Goal: Task Accomplishment & Management: Manage account settings

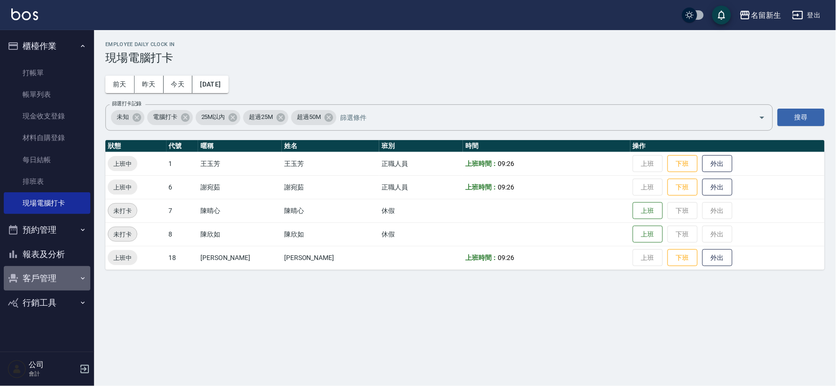
click at [49, 266] on button "客戶管理" at bounding box center [47, 278] width 87 height 24
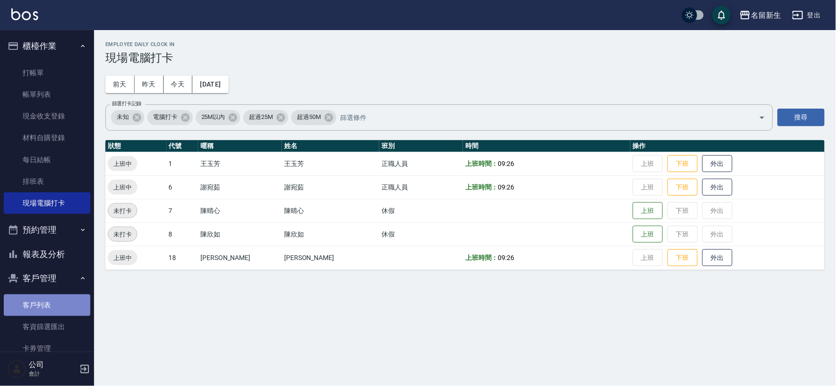
click at [47, 303] on link "客戶列表" at bounding box center [47, 306] width 87 height 22
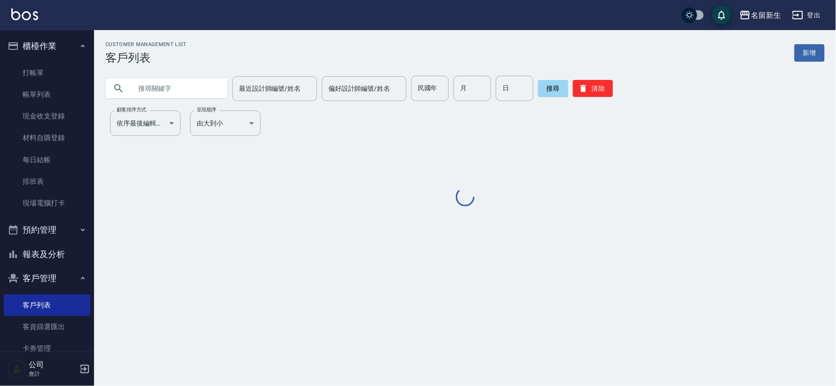
click at [190, 89] on input "text" at bounding box center [176, 88] width 88 height 25
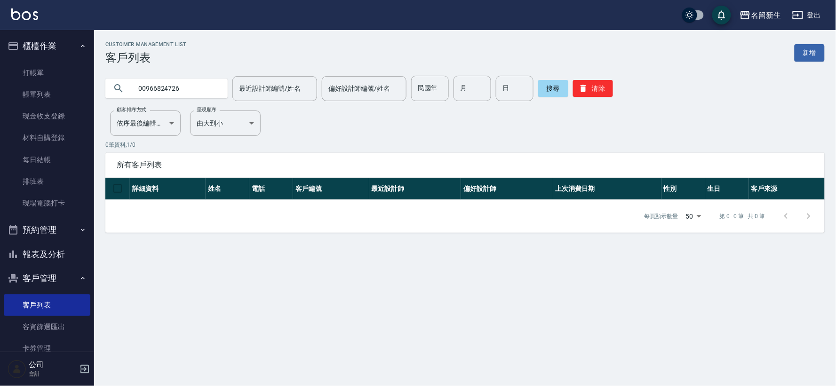
click at [144, 90] on input "00966824726" at bounding box center [176, 88] width 88 height 25
type input "0966824726"
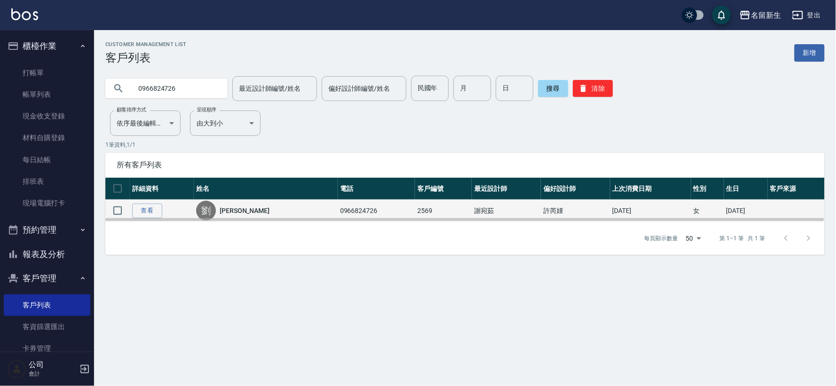
click at [284, 208] on div "[PERSON_NAME]" at bounding box center [265, 211] width 139 height 20
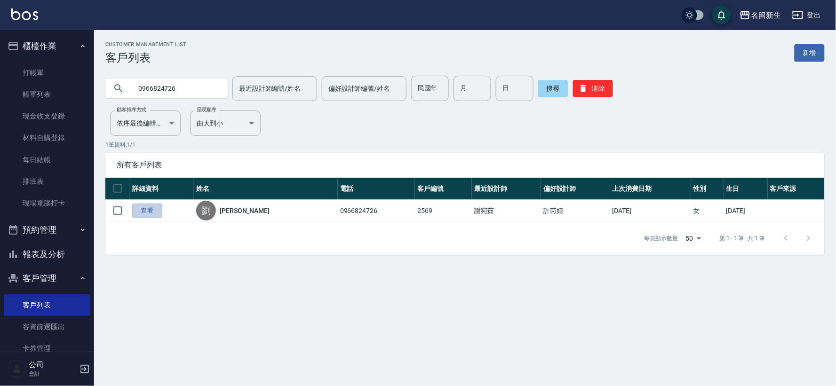
click at [146, 205] on link "查看" at bounding box center [147, 211] width 30 height 15
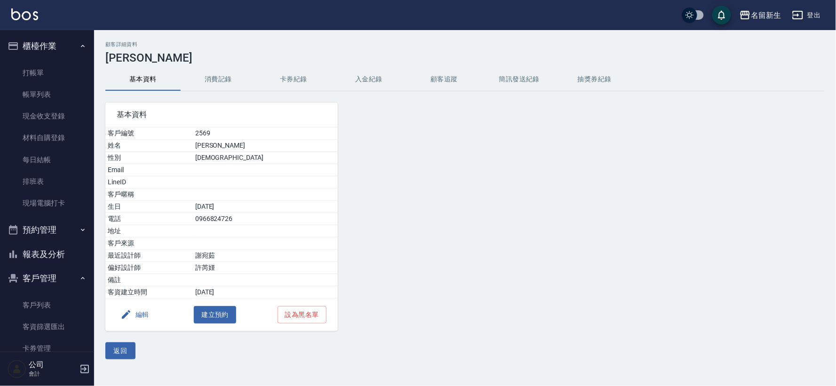
click at [148, 320] on button "編輯" at bounding box center [135, 314] width 36 height 17
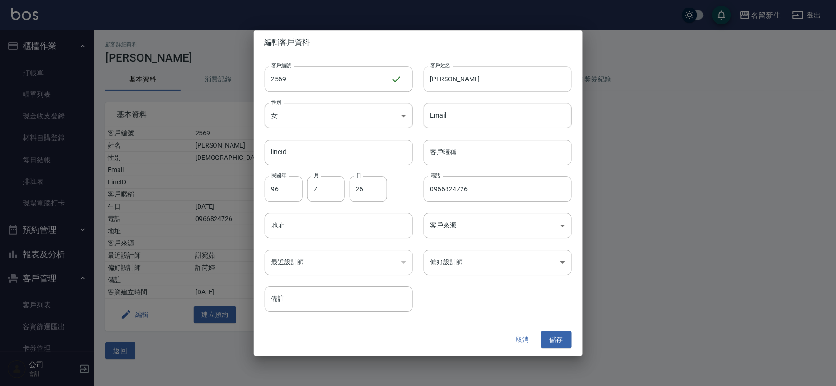
click at [476, 80] on input "[PERSON_NAME]" at bounding box center [498, 78] width 148 height 25
type input "[PERSON_NAME]"
click at [553, 340] on button "儲存" at bounding box center [557, 340] width 30 height 17
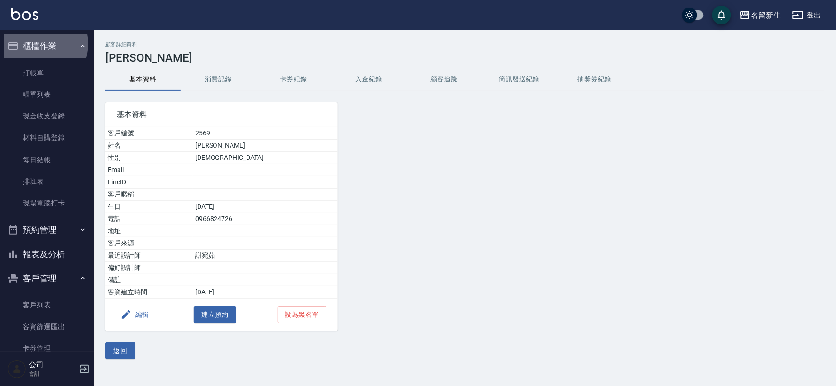
click at [34, 44] on button "櫃檯作業" at bounding box center [47, 46] width 87 height 24
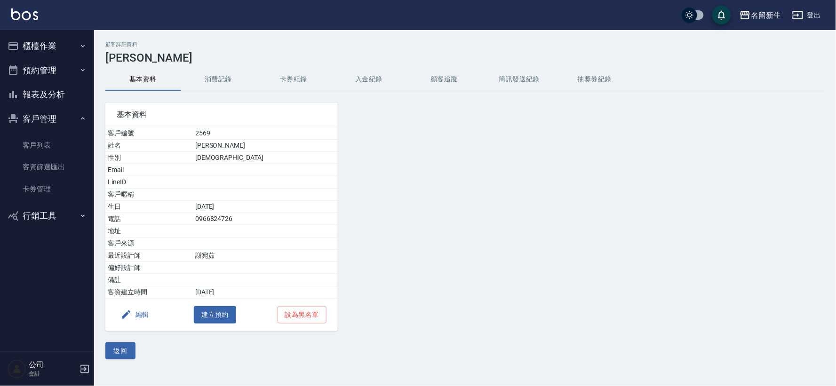
click at [34, 113] on button "客戶管理" at bounding box center [47, 119] width 87 height 24
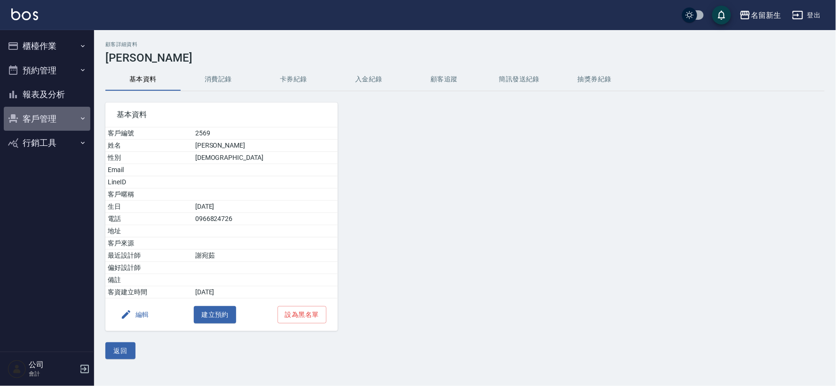
click at [35, 116] on button "客戶管理" at bounding box center [47, 119] width 87 height 24
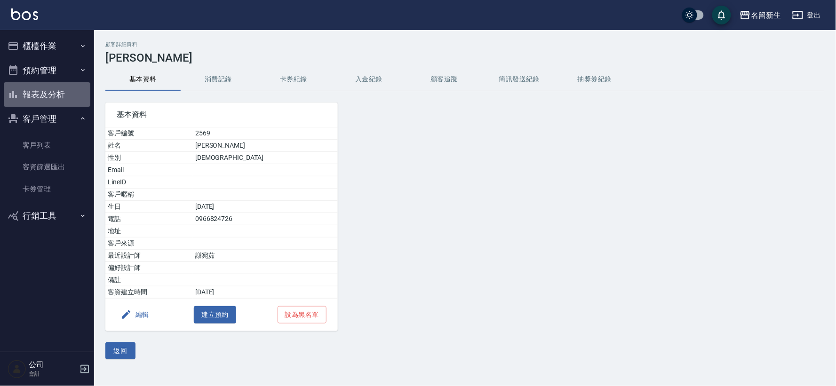
click at [41, 85] on button "報表及分析" at bounding box center [47, 94] width 87 height 24
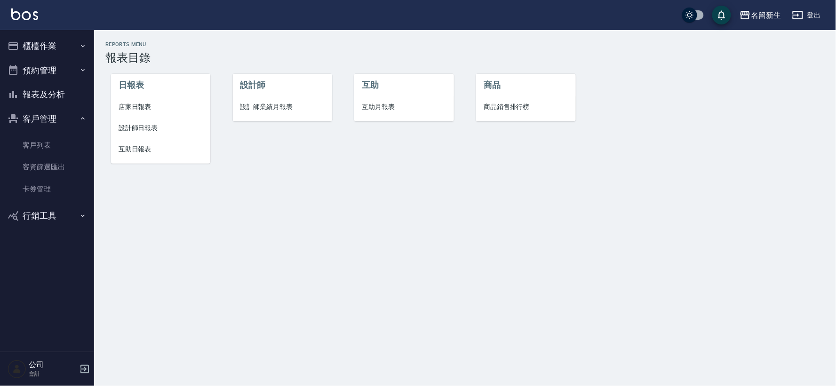
click at [162, 125] on span "設計師日報表" at bounding box center [161, 128] width 84 height 10
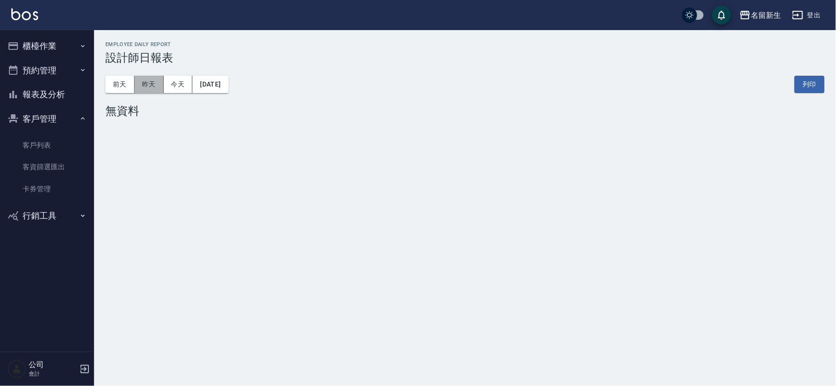
click at [143, 88] on button "昨天" at bounding box center [149, 84] width 29 height 17
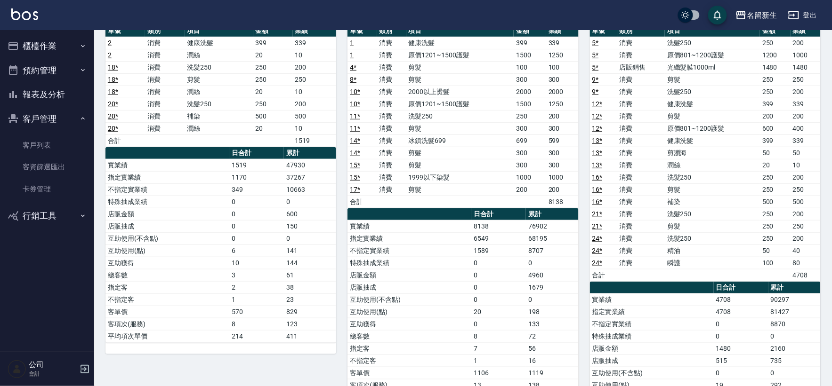
scroll to position [52, 0]
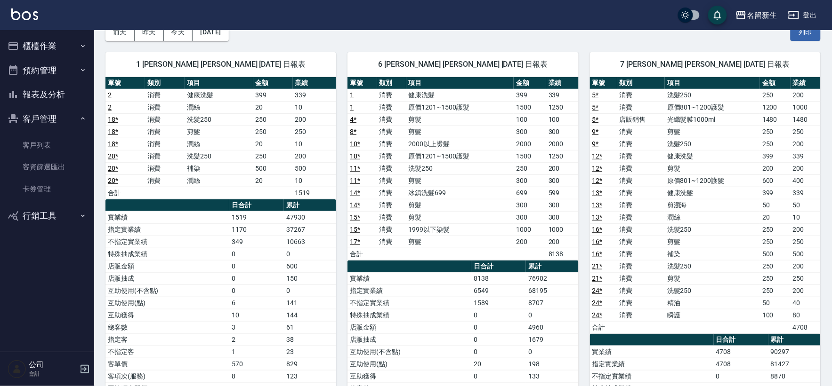
click at [44, 43] on button "櫃檯作業" at bounding box center [47, 46] width 87 height 24
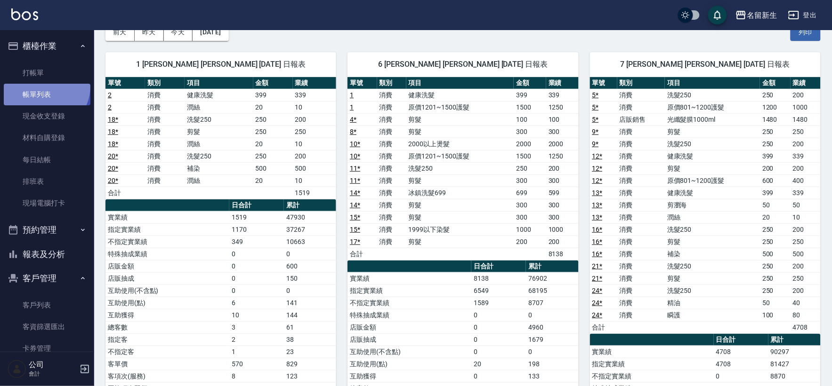
click at [45, 87] on link "帳單列表" at bounding box center [47, 95] width 87 height 22
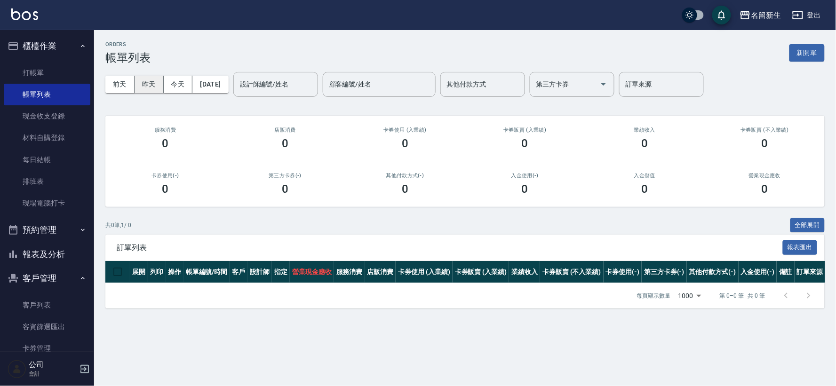
click at [144, 91] on button "昨天" at bounding box center [149, 84] width 29 height 17
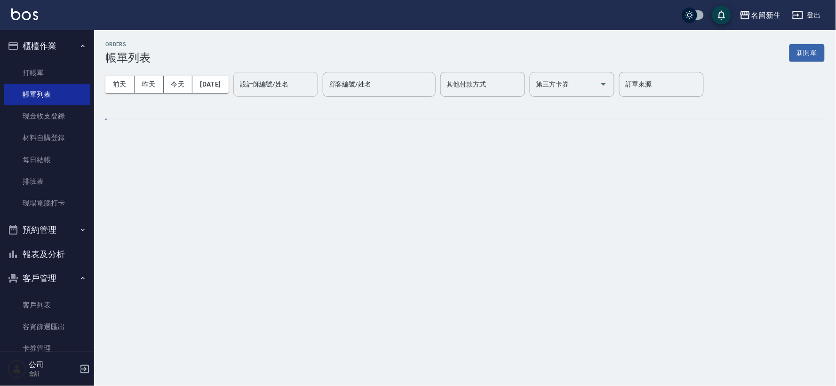
click at [301, 74] on div "設計師編號/姓名" at bounding box center [275, 84] width 85 height 25
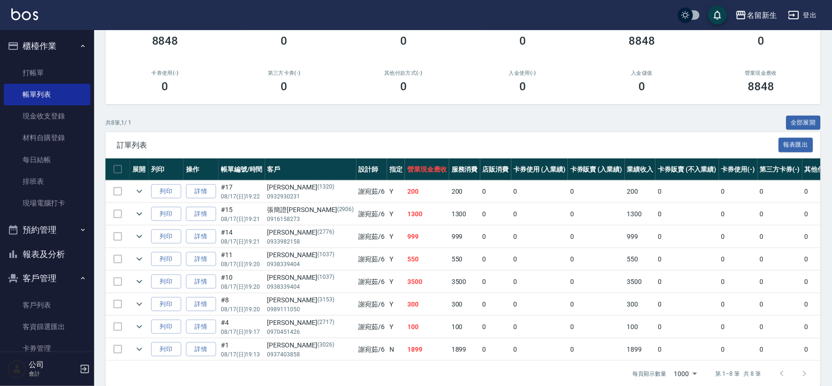
scroll to position [123, 0]
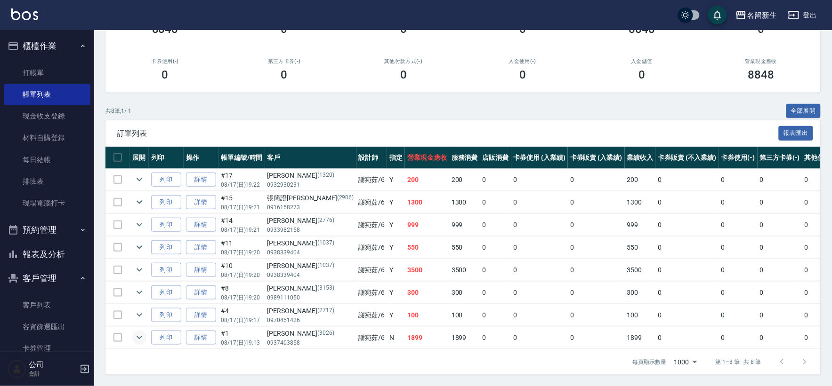
type input "[PERSON_NAME]-6"
click at [139, 333] on icon "expand row" at bounding box center [139, 337] width 11 height 11
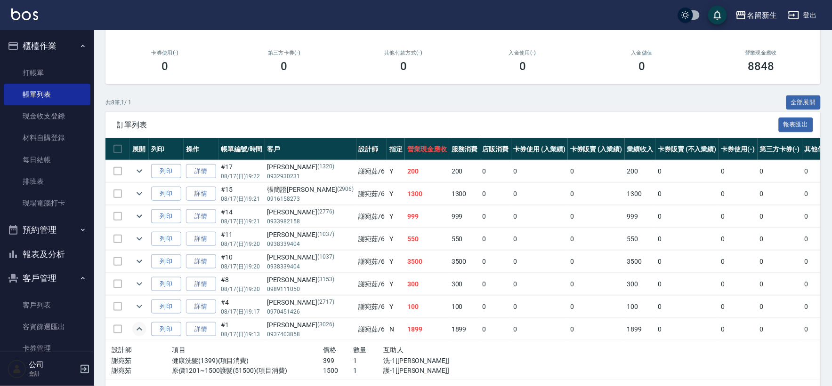
scroll to position [161, 0]
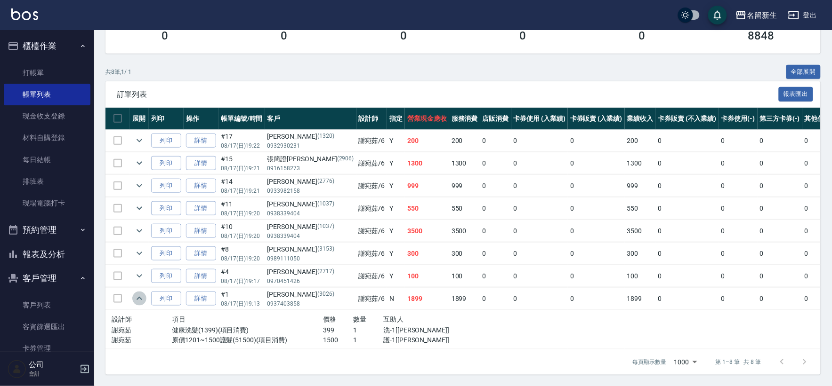
click at [144, 295] on icon "expand row" at bounding box center [139, 298] width 11 height 11
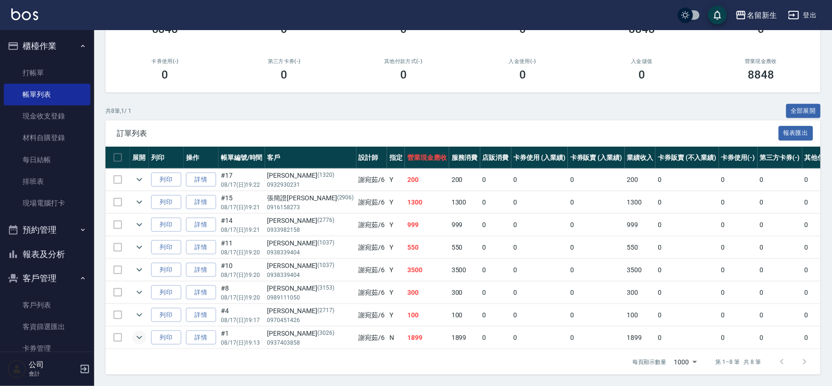
scroll to position [123, 0]
click at [135, 265] on icon "expand row" at bounding box center [139, 270] width 11 height 11
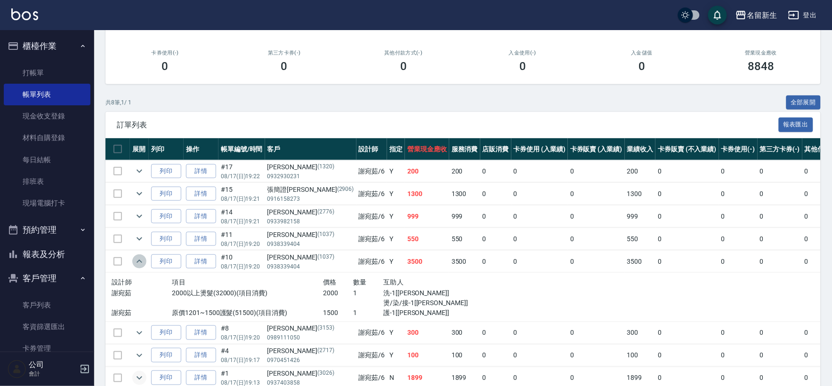
click at [135, 262] on icon "expand row" at bounding box center [139, 261] width 11 height 11
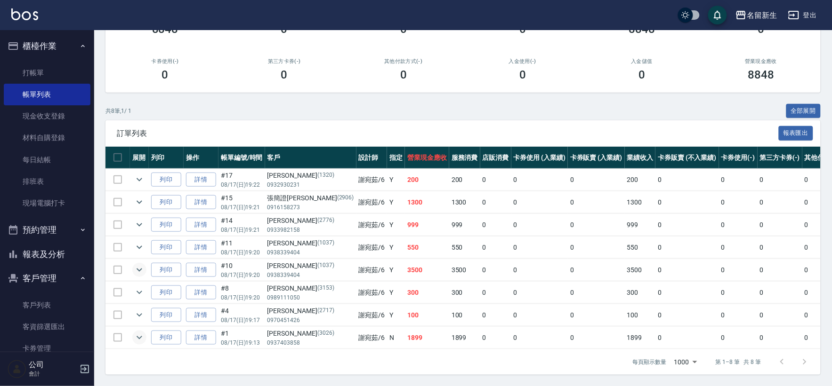
click at [33, 43] on button "櫃檯作業" at bounding box center [47, 46] width 87 height 24
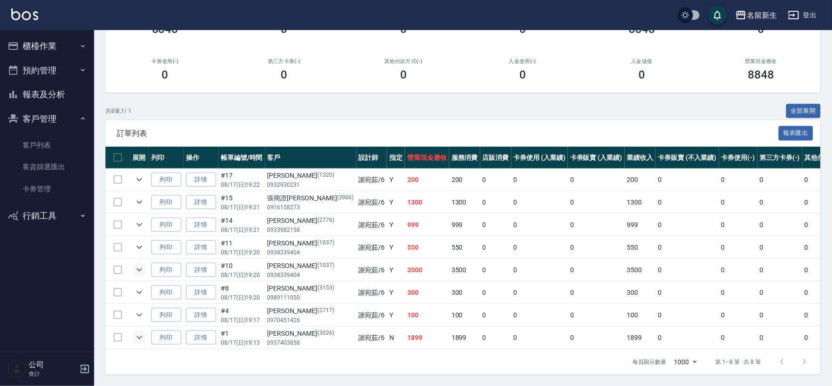
click at [56, 97] on button "報表及分析" at bounding box center [47, 94] width 87 height 24
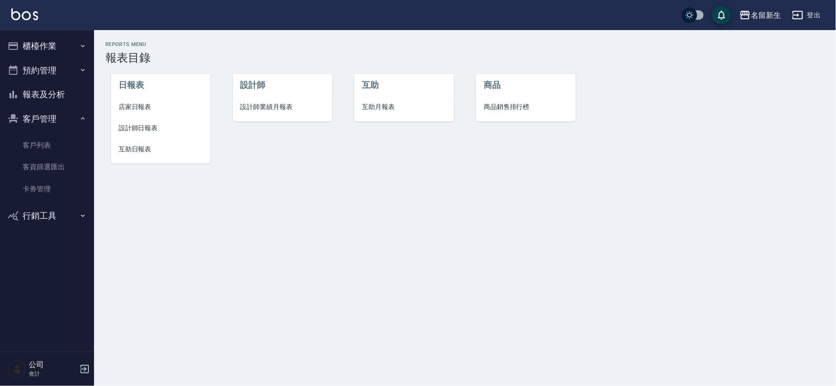
click at [257, 109] on span "設計師業績月報表" at bounding box center [283, 107] width 84 height 10
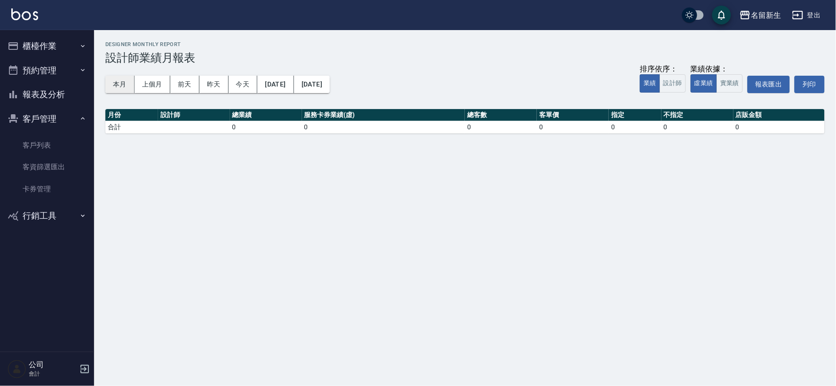
click at [116, 92] on button "本月" at bounding box center [119, 84] width 29 height 17
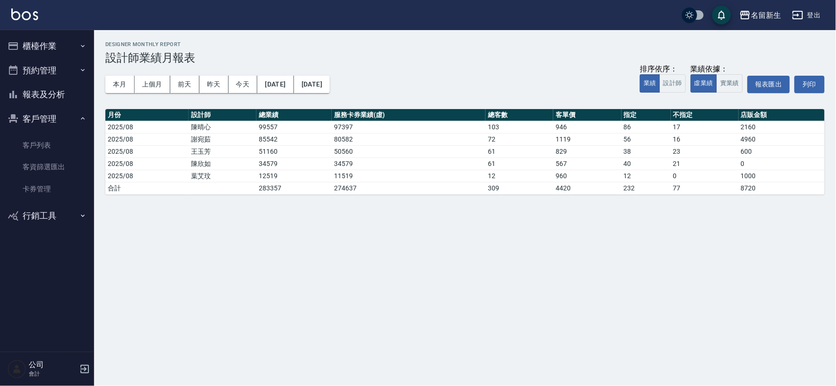
click at [51, 115] on button "客戶管理" at bounding box center [47, 119] width 87 height 24
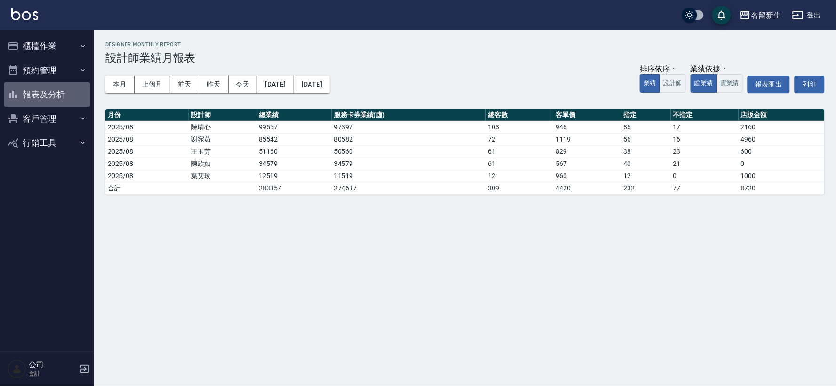
click at [48, 90] on button "報表及分析" at bounding box center [47, 94] width 87 height 24
